Goal: Information Seeking & Learning: Learn about a topic

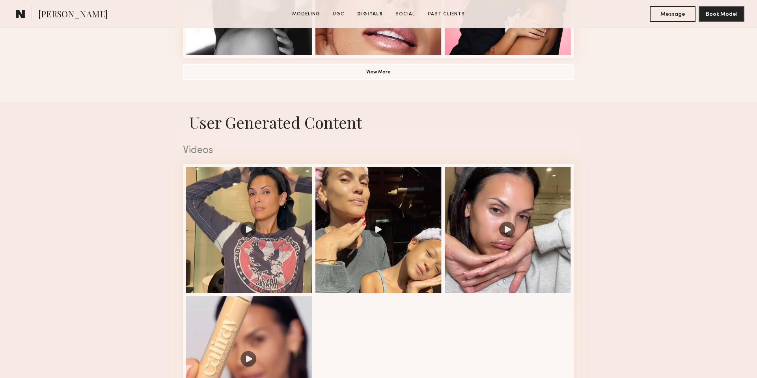
scroll to position [635, 0]
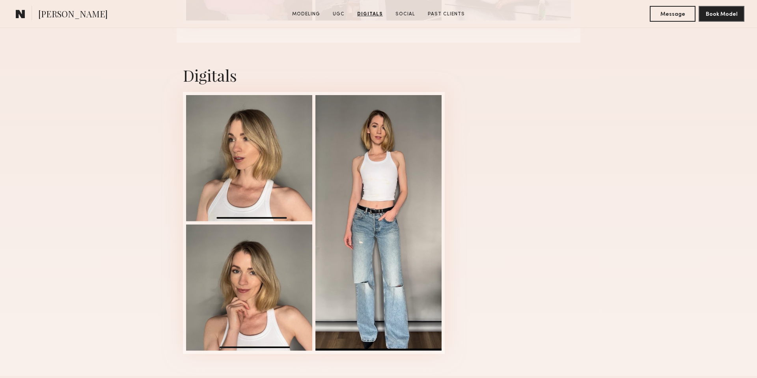
scroll to position [1541, 0]
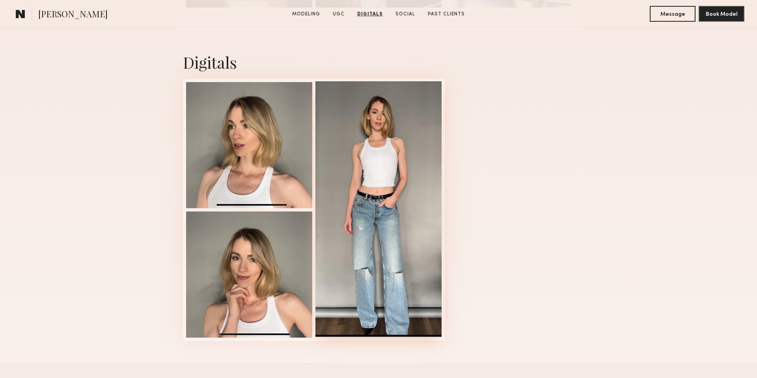
click at [346, 214] on div at bounding box center [379, 209] width 126 height 256
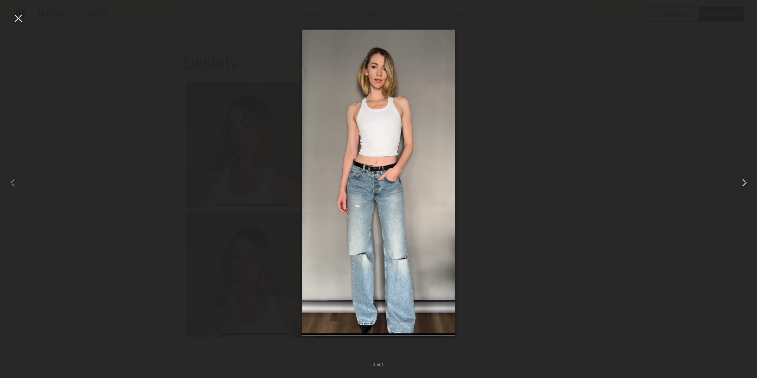
click at [742, 186] on common-icon at bounding box center [744, 182] width 13 height 13
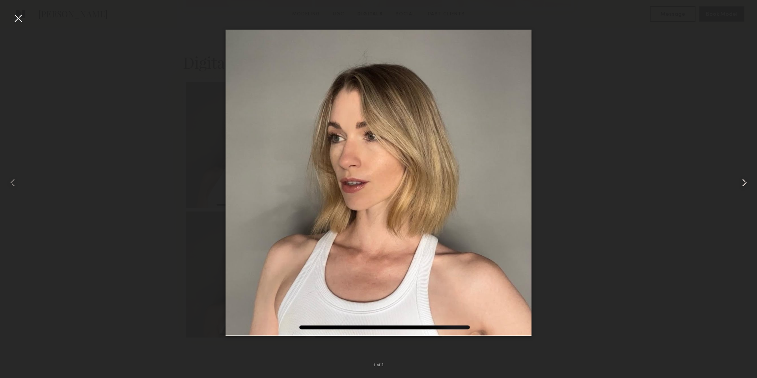
click at [742, 185] on common-icon at bounding box center [744, 182] width 13 height 13
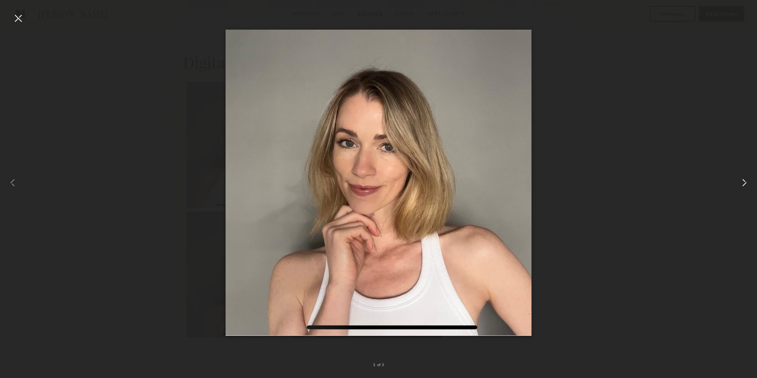
click at [742, 186] on common-icon at bounding box center [744, 182] width 13 height 13
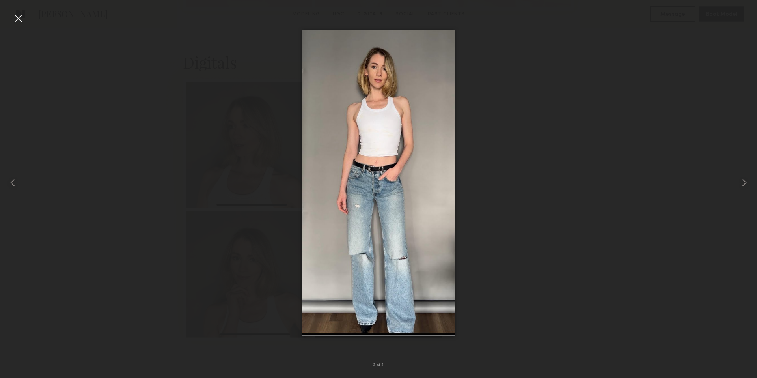
click at [23, 17] on div at bounding box center [18, 18] width 13 height 13
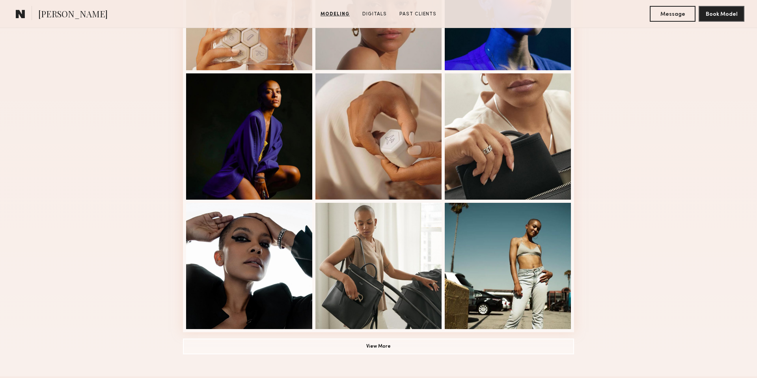
scroll to position [215, 0]
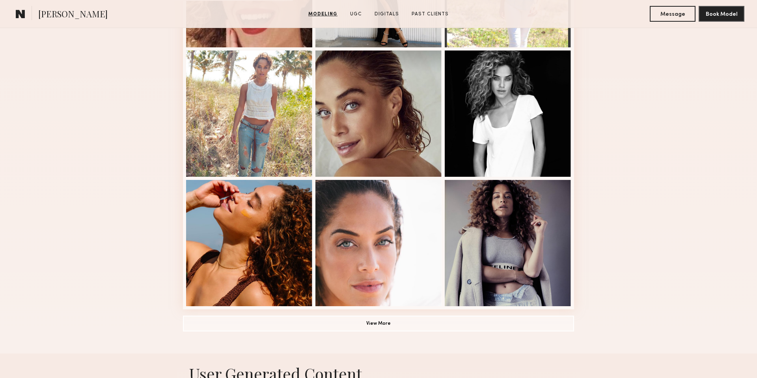
scroll to position [432, 0]
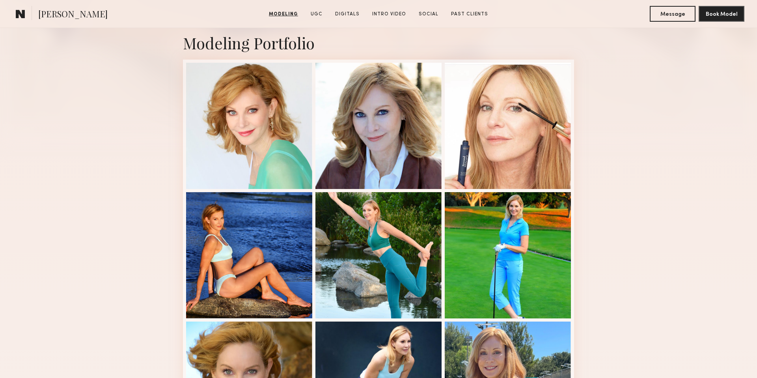
scroll to position [212, 0]
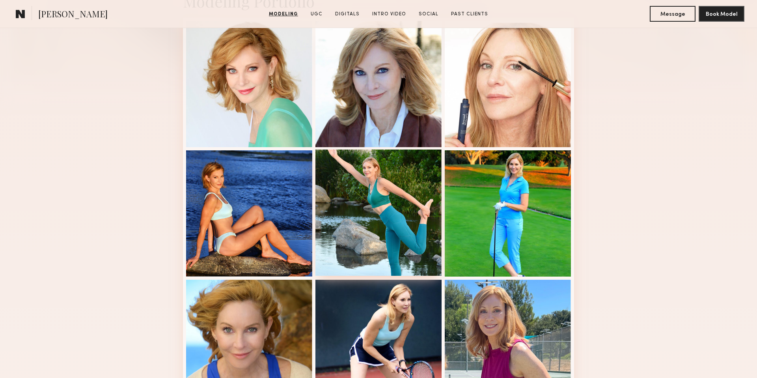
click at [373, 215] on div at bounding box center [379, 212] width 126 height 126
